Goal: Task Accomplishment & Management: Complete application form

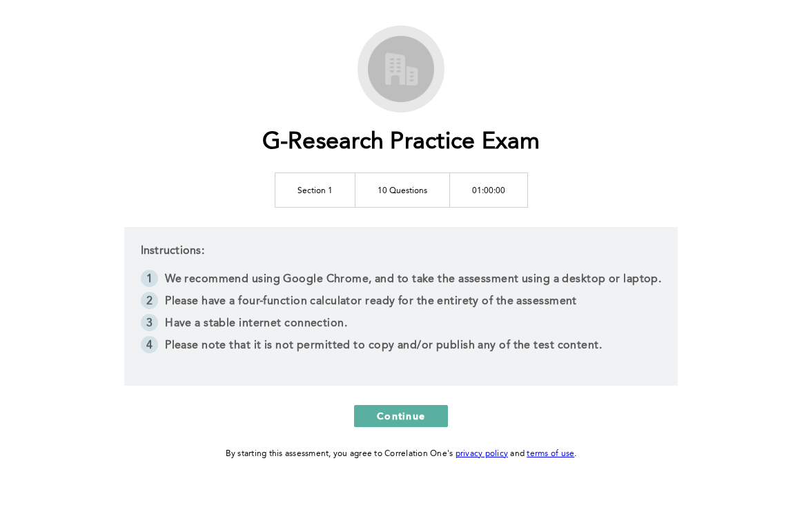
scroll to position [73, 0]
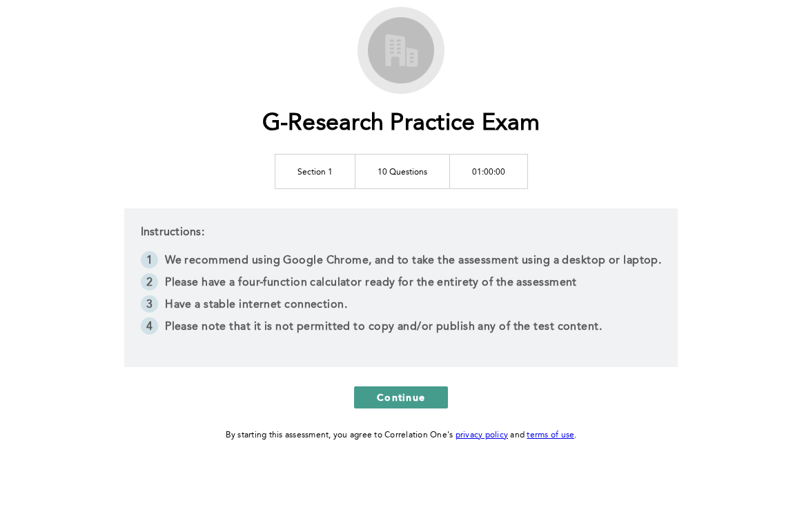
click at [434, 387] on button "Continue" at bounding box center [401, 398] width 94 height 22
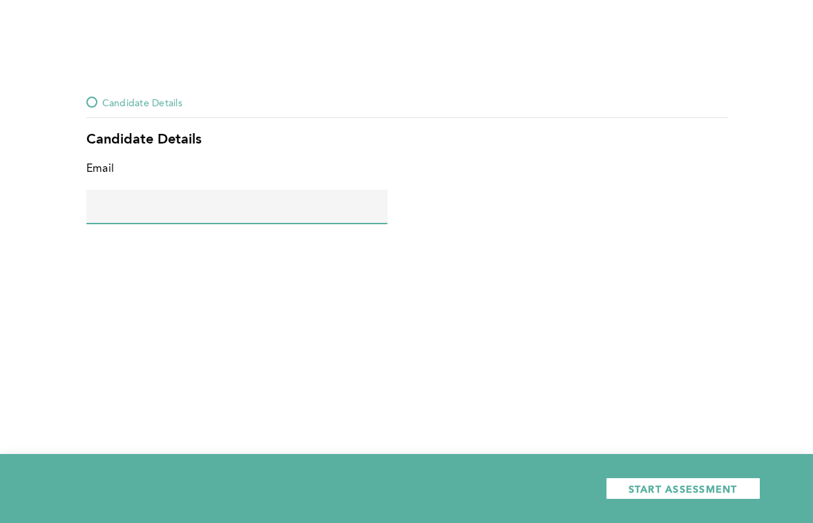
click at [152, 215] on input "text" at bounding box center [236, 206] width 301 height 33
type input "[PERSON_NAME][EMAIL_ADDRESS][PERSON_NAME][PERSON_NAME][DOMAIN_NAME]"
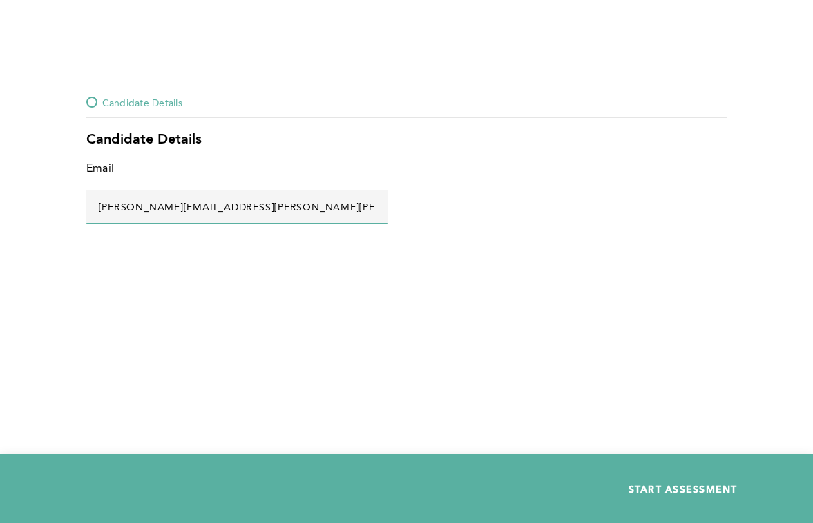
click at [732, 490] on span "START ASSESSMENT" at bounding box center [682, 489] width 109 height 13
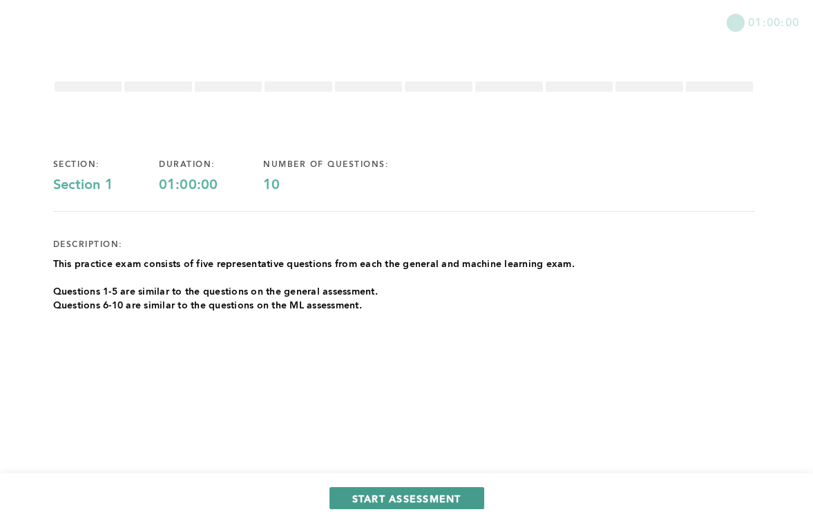
click at [362, 502] on span "START ASSESSMENT" at bounding box center [406, 498] width 109 height 13
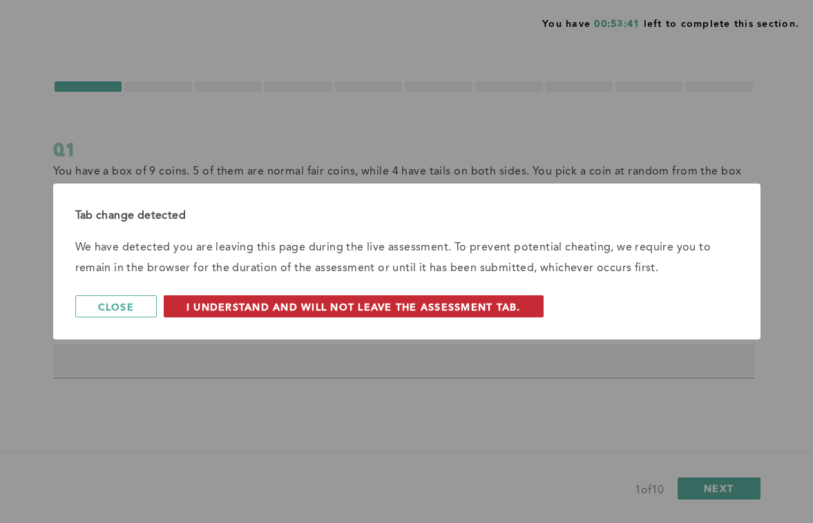
click at [226, 313] on button "I understand and will not leave the assessment tab." at bounding box center [354, 306] width 380 height 22
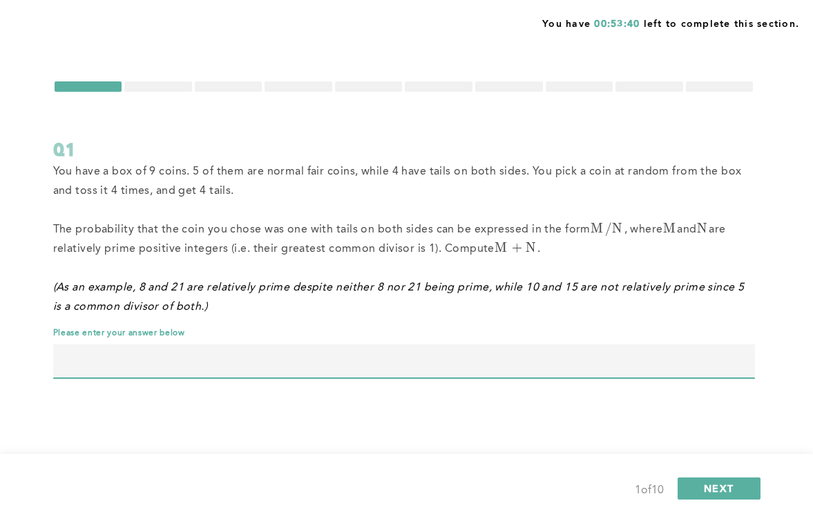
click at [190, 367] on input "text" at bounding box center [403, 361] width 701 height 33
type input "133"
click at [735, 492] on button "NEXT" at bounding box center [718, 489] width 83 height 22
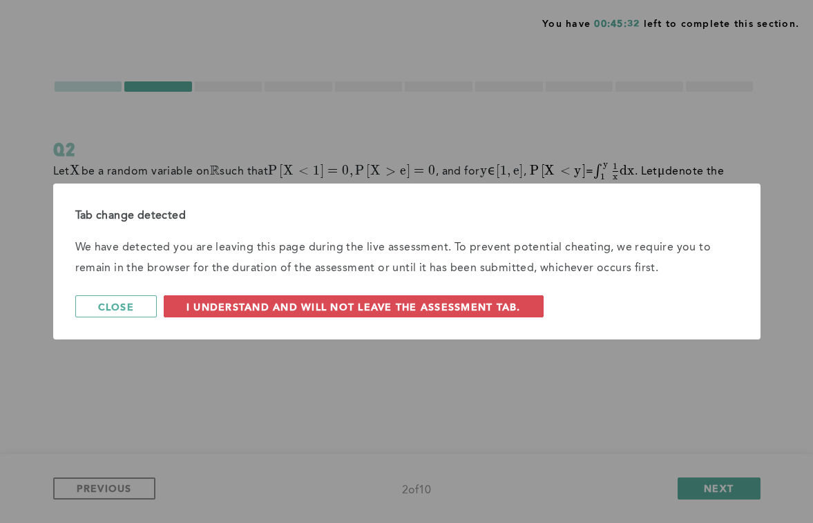
click at [157, 251] on p "We have detected you are leaving this page during the live assessment. To preve…" at bounding box center [406, 258] width 663 height 41
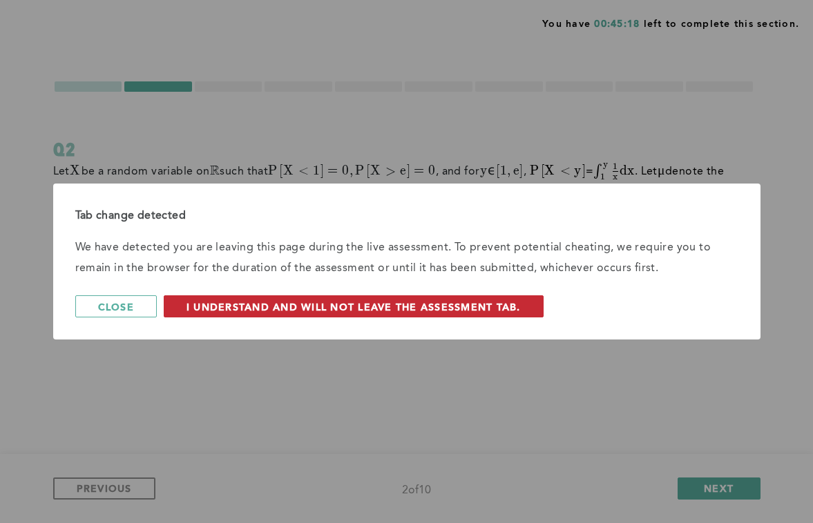
click at [334, 305] on span "I understand and will not leave the assessment tab." at bounding box center [353, 306] width 334 height 13
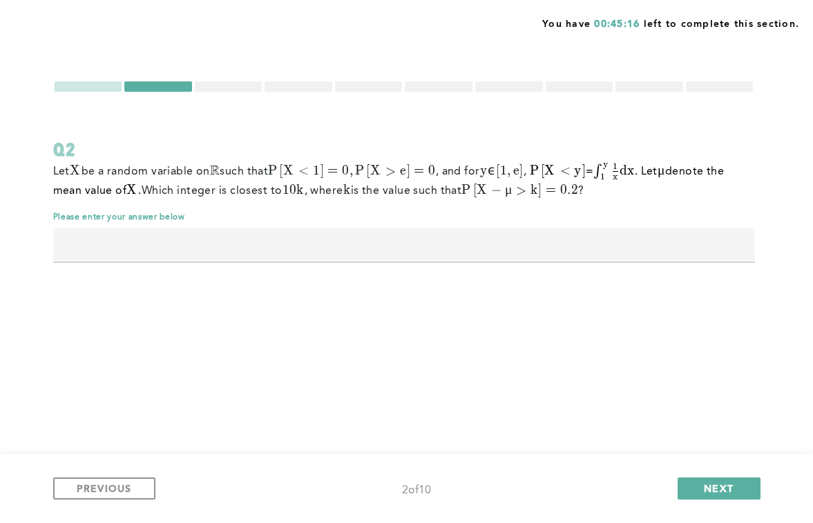
click at [218, 252] on input "text" at bounding box center [403, 245] width 701 height 33
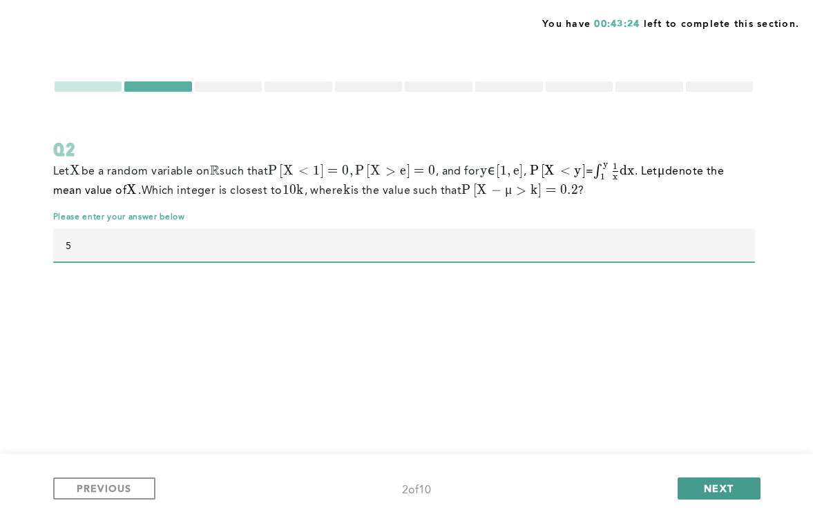
type input "5"
click at [707, 479] on button "NEXT" at bounding box center [718, 489] width 83 height 22
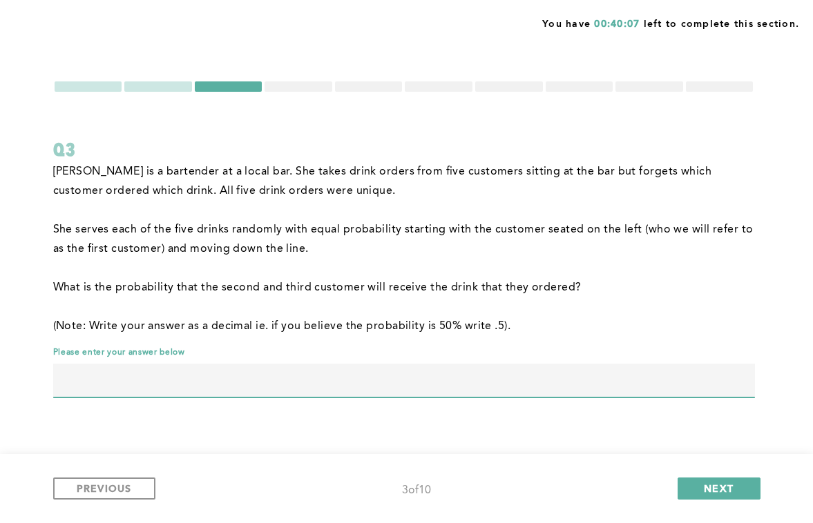
click at [405, 386] on input "text" at bounding box center [403, 380] width 701 height 33
type input "0.05"
click at [734, 494] on button "NEXT" at bounding box center [718, 489] width 83 height 22
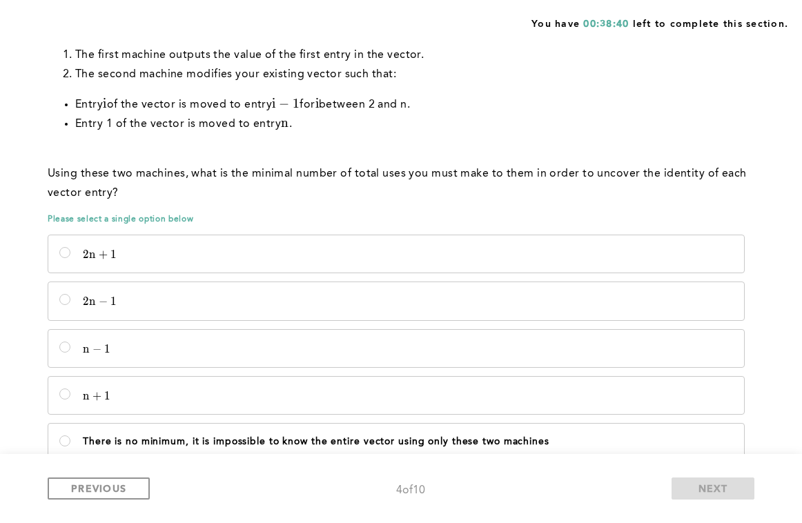
scroll to position [150, 0]
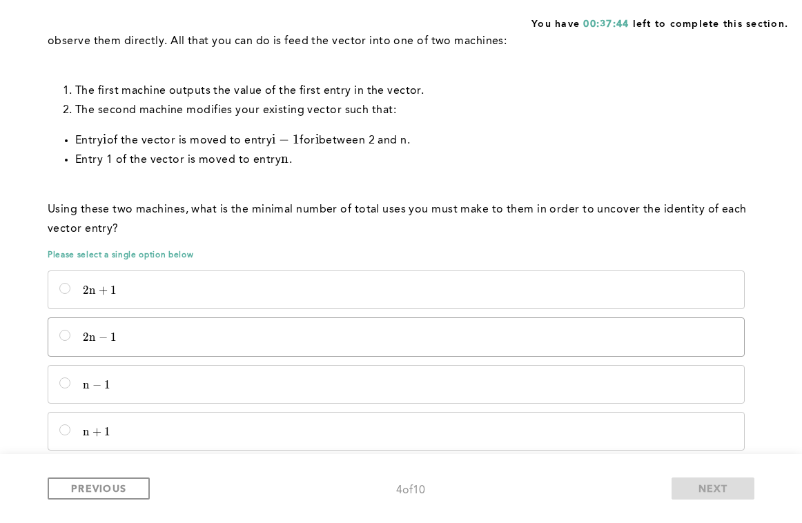
click at [73, 345] on label "2 n − 1 2n - 1 2 n − 1" at bounding box center [396, 336] width 696 height 37
click at [70, 341] on input "2 n − 1 2n - 1 2 n − 1" at bounding box center [64, 335] width 11 height 11
radio input "true"
click at [708, 489] on span "NEXT" at bounding box center [714, 488] width 30 height 13
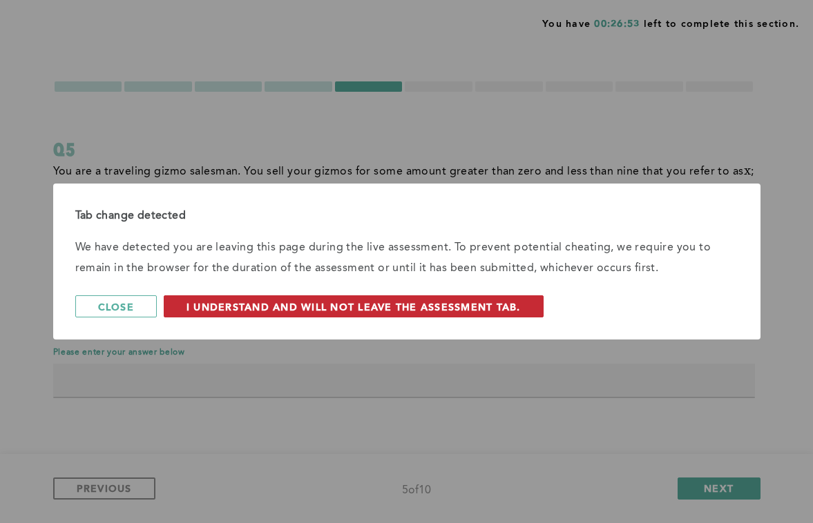
click at [365, 307] on span "I understand and will not leave the assessment tab." at bounding box center [353, 306] width 334 height 13
click at [307, 315] on button "I understand and will not leave the assessment tab." at bounding box center [354, 306] width 380 height 22
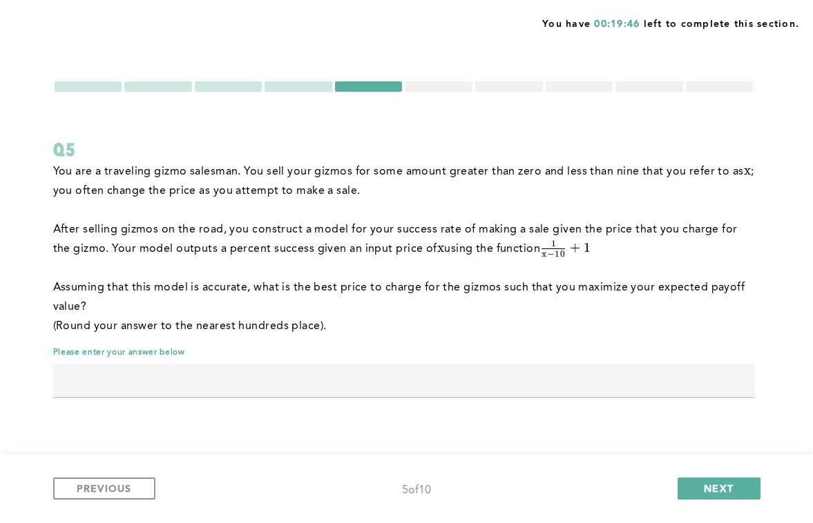
click at [295, 368] on input "text" at bounding box center [403, 380] width 701 height 33
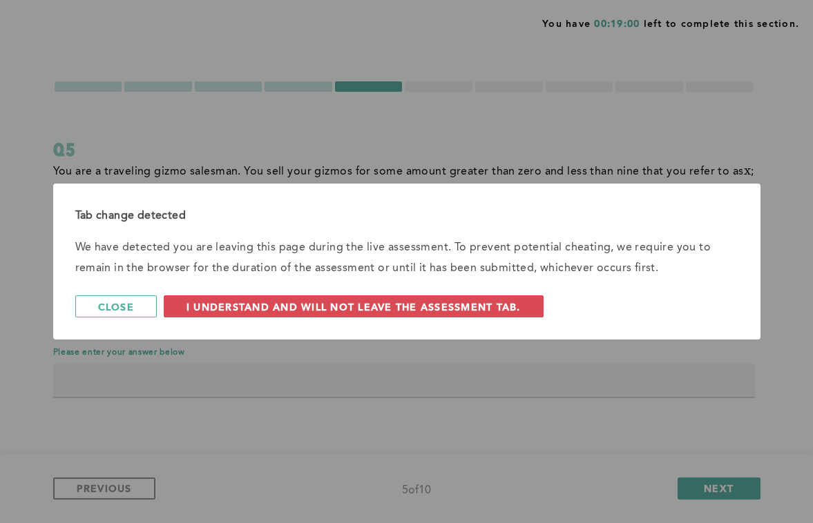
click at [94, 371] on div "Tab change detected We have detected you are leaving this page during the live …" at bounding box center [406, 261] width 813 height 523
click at [225, 295] on div "Tab change detected We have detected you are leaving this page during the live …" at bounding box center [406, 262] width 707 height 156
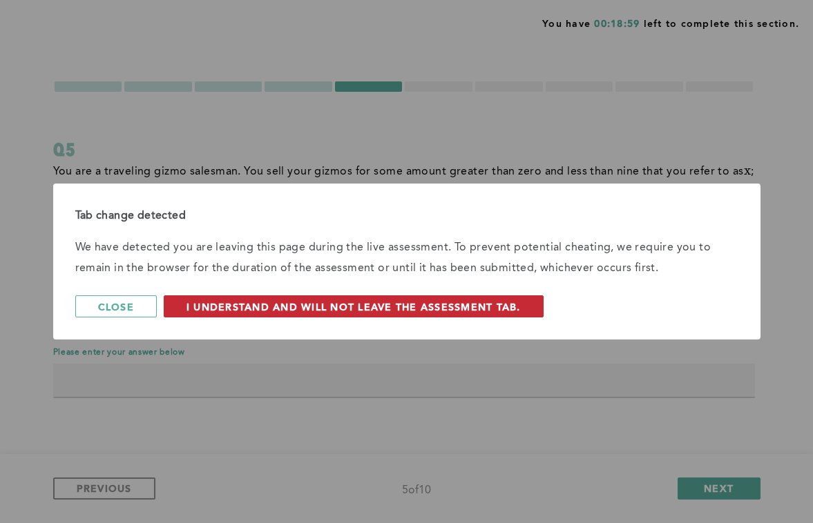
click at [204, 317] on button "I understand and will not leave the assessment tab." at bounding box center [354, 306] width 380 height 22
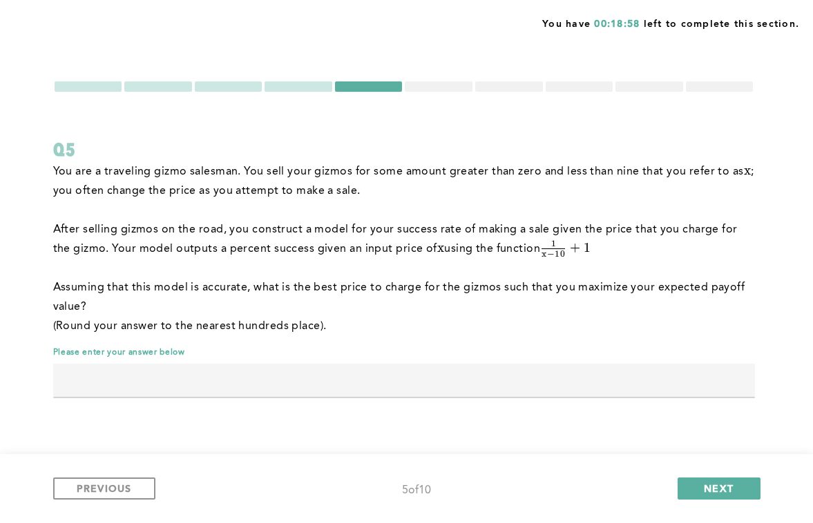
click at [111, 381] on input "text" at bounding box center [403, 380] width 701 height 33
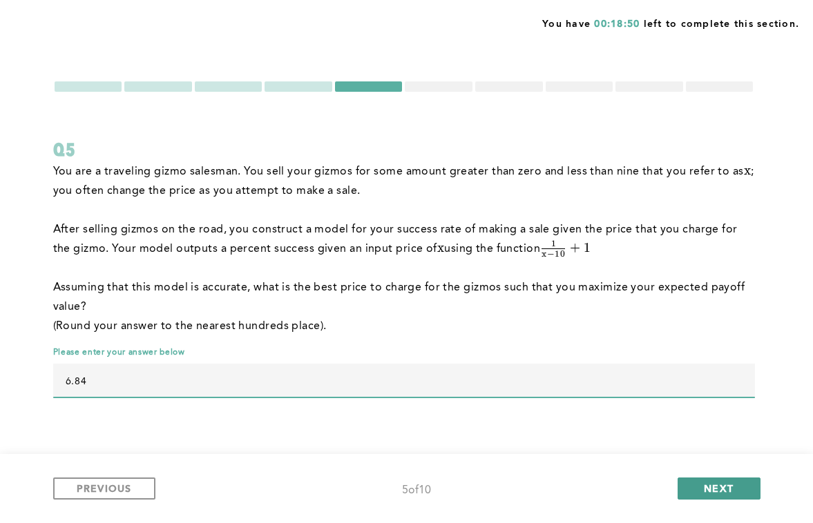
type input "6.84"
click at [744, 478] on button "NEXT" at bounding box center [718, 489] width 83 height 22
